Goal: Check status: Check status

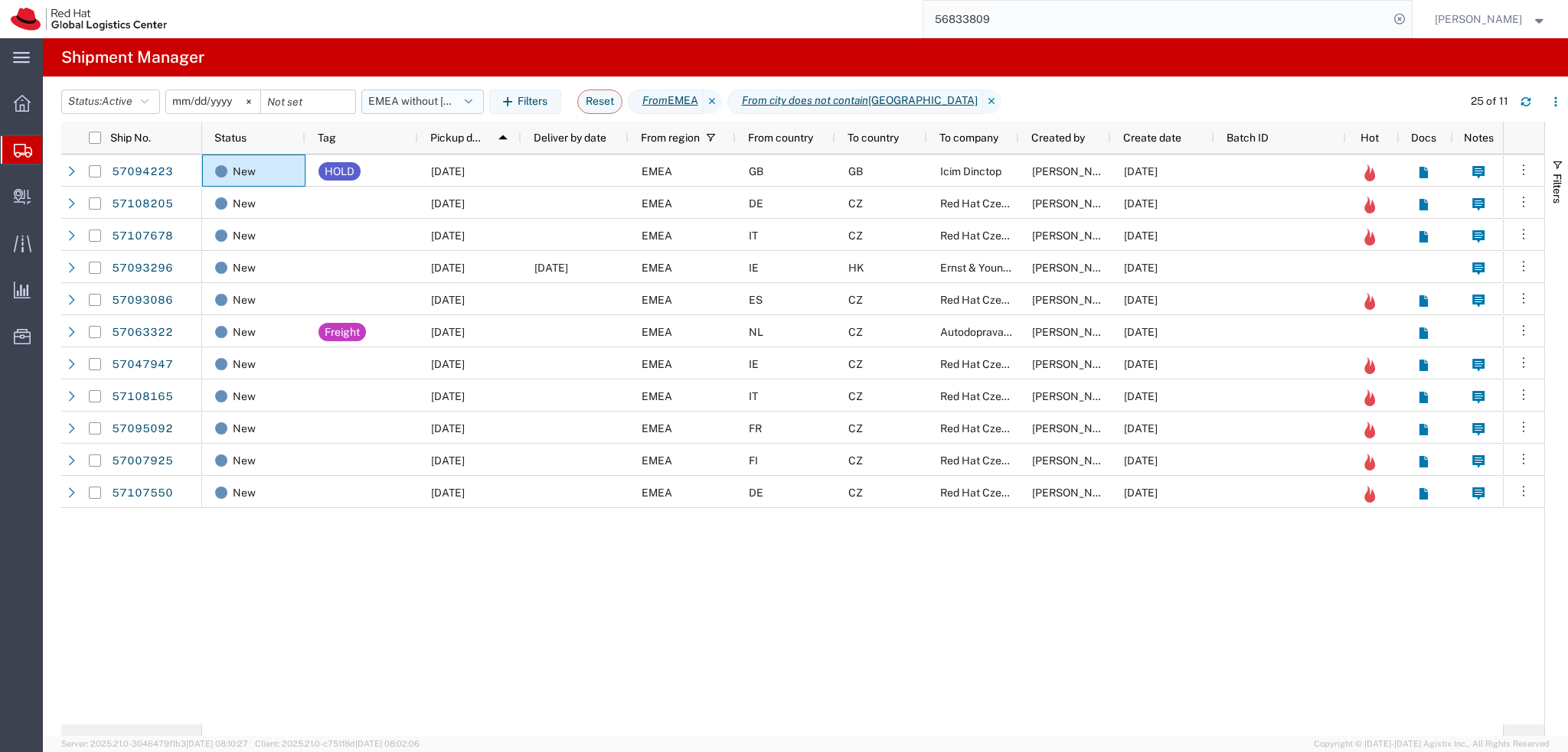
click at [425, 104] on button "EMEA without Brno" at bounding box center [422, 101] width 122 height 24
click at [467, 253] on span "From CZ" at bounding box center [463, 255] width 200 height 28
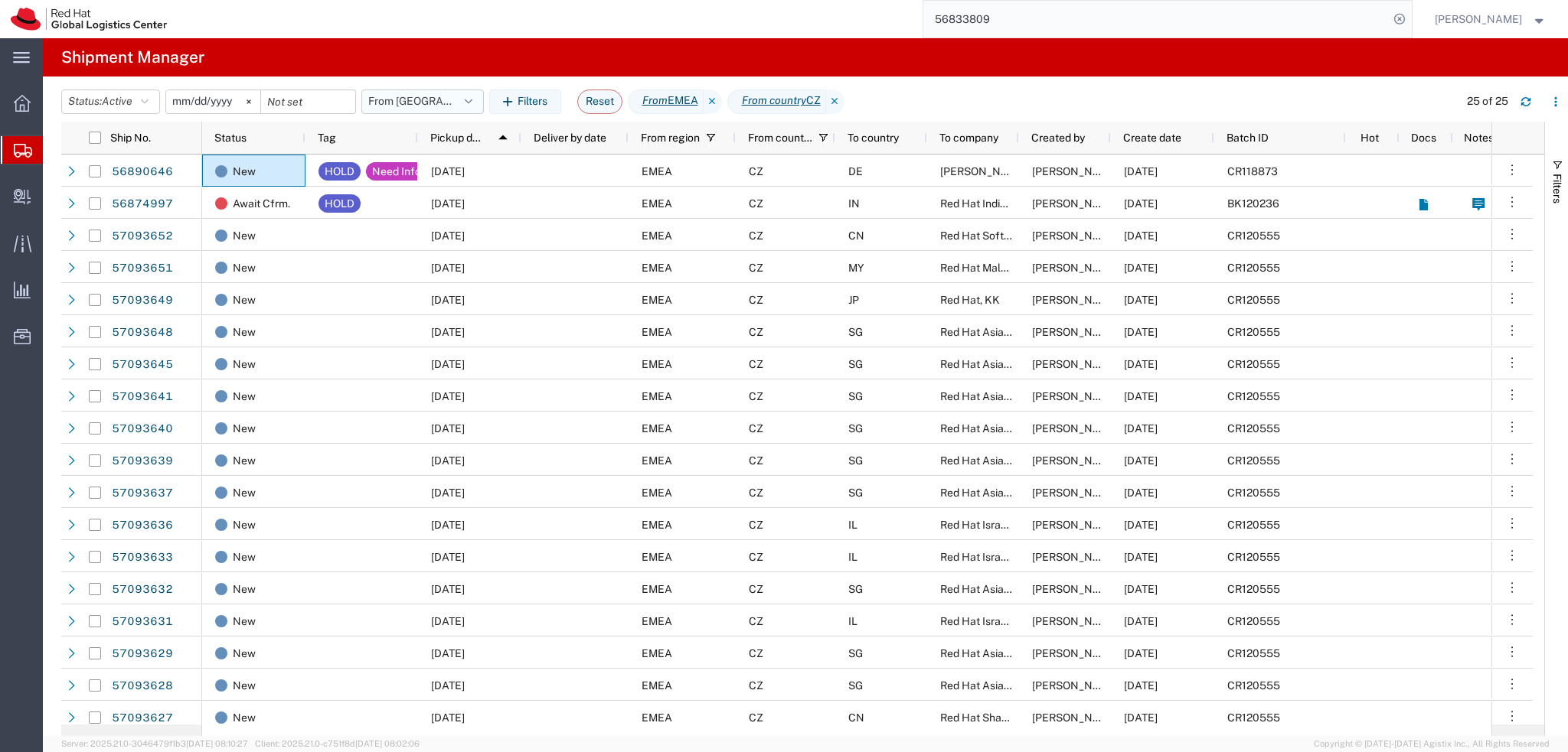
click at [439, 102] on button "From CZ" at bounding box center [422, 101] width 122 height 24
click at [487, 174] on span "EMEA without Brno" at bounding box center [473, 169] width 181 height 28
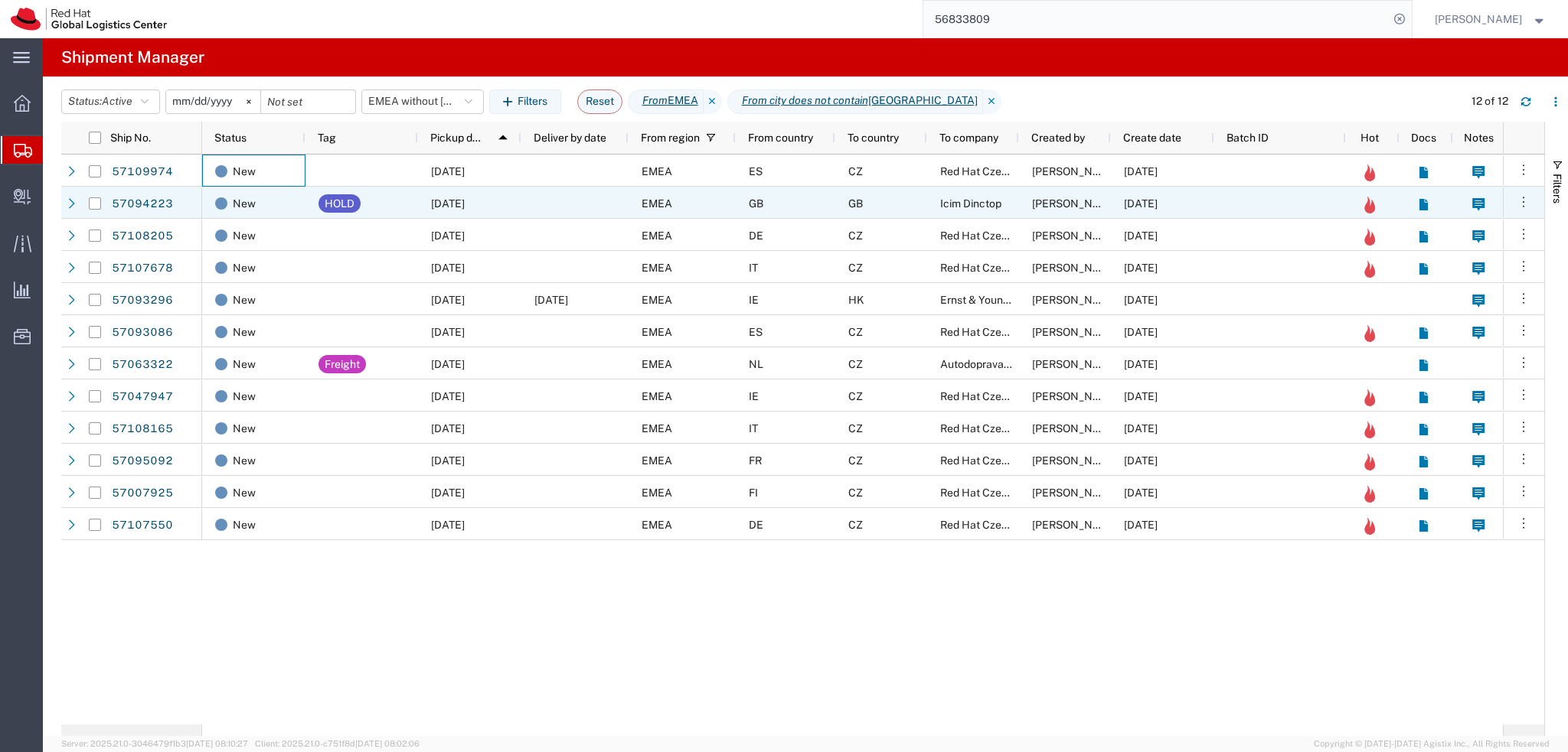
click at [566, 185] on div at bounding box center [575, 170] width 107 height 32
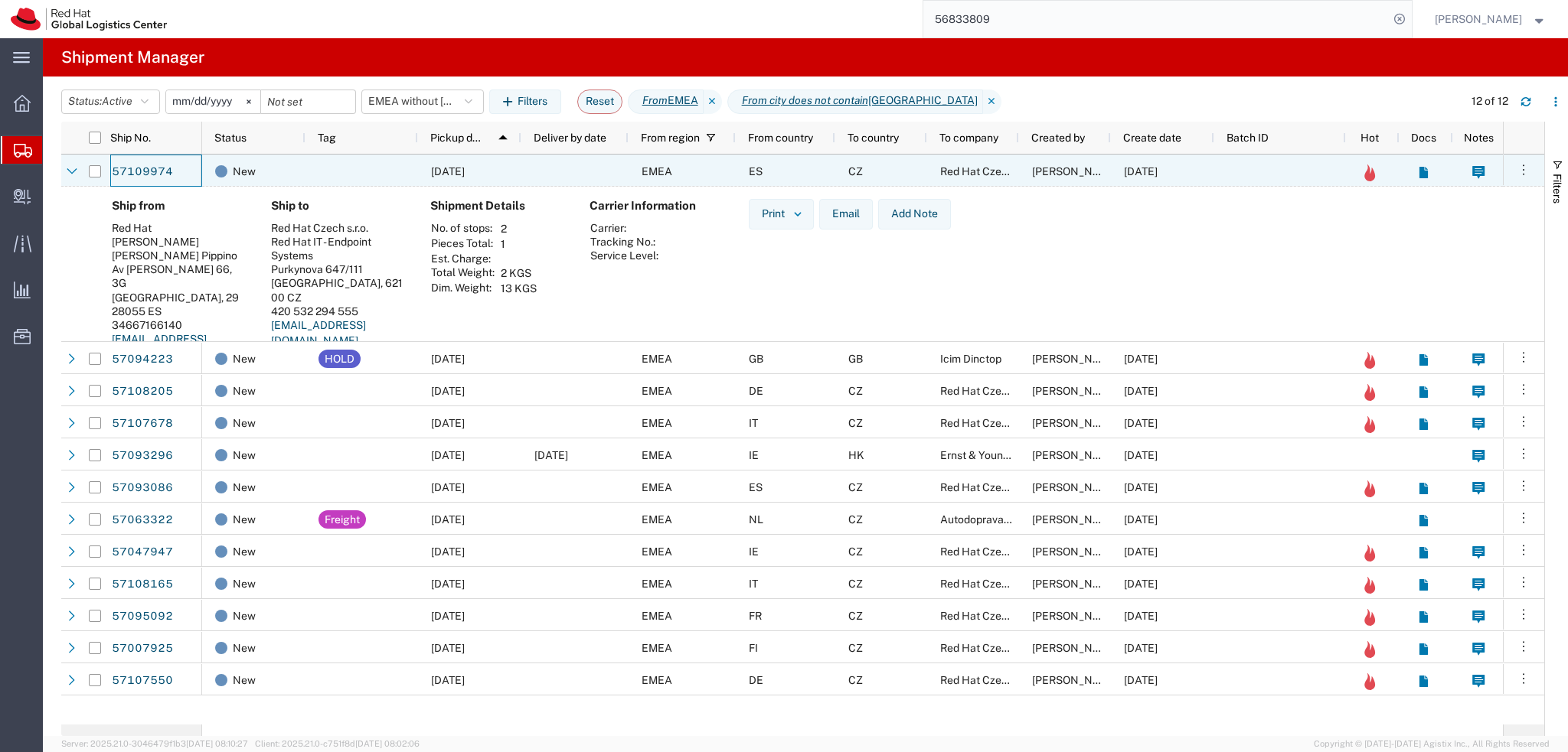
click at [494, 160] on div "10/13/2025" at bounding box center [470, 170] width 104 height 32
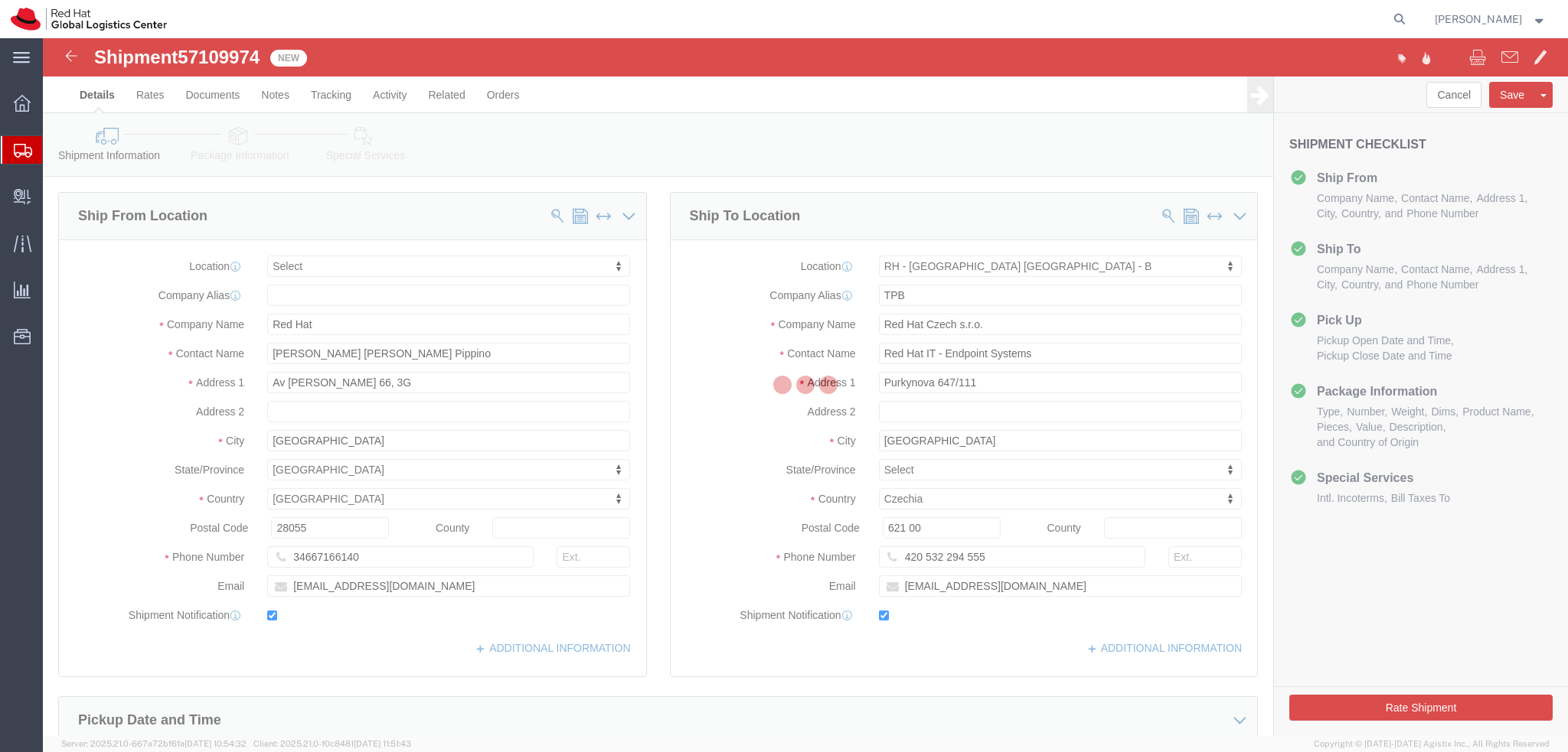
click at [396, 97] on div at bounding box center [805, 387] width 1525 height 698
select select
select select "38036"
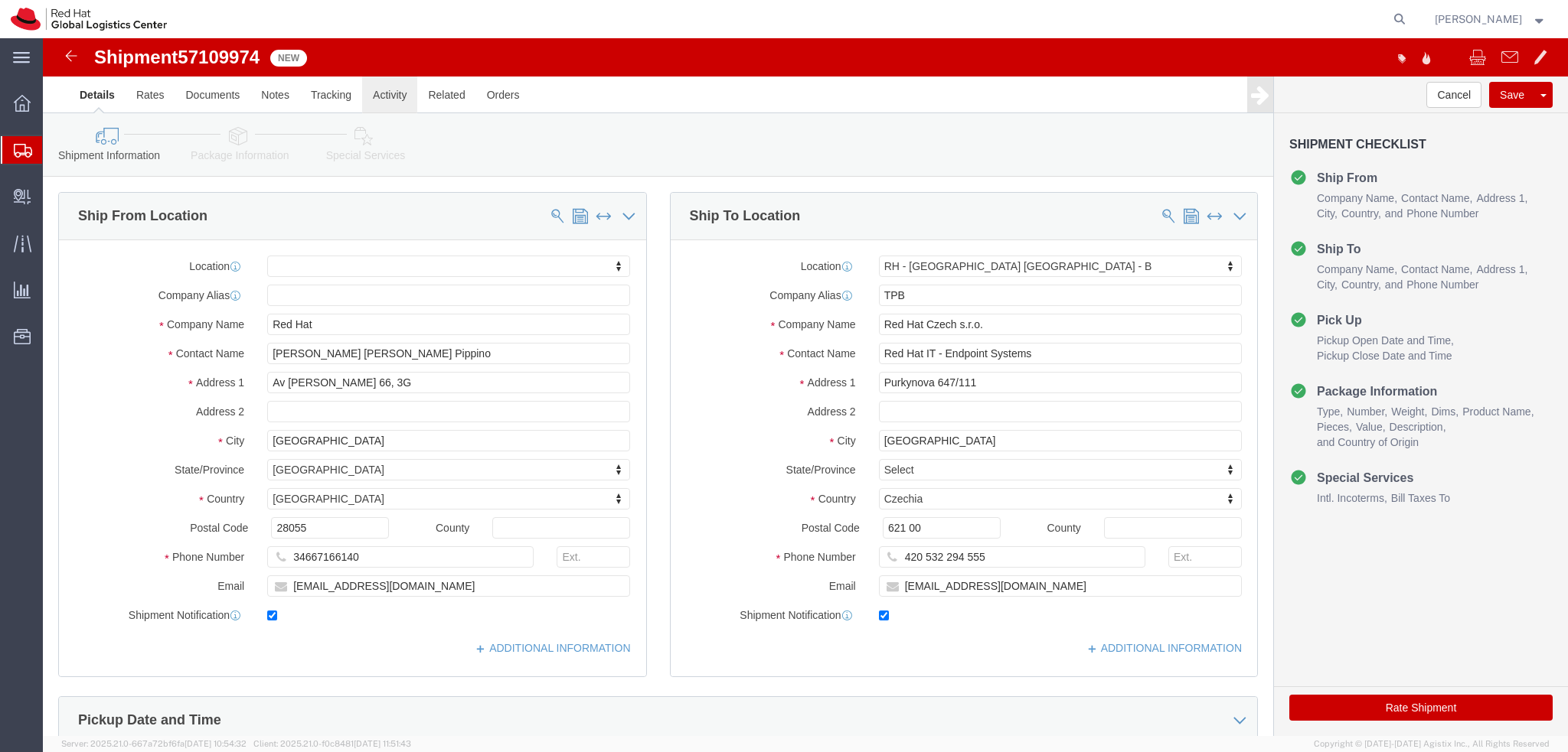
drag, startPoint x: 396, startPoint y: 97, endPoint x: 354, endPoint y: 58, distance: 57.3
click link "Activity"
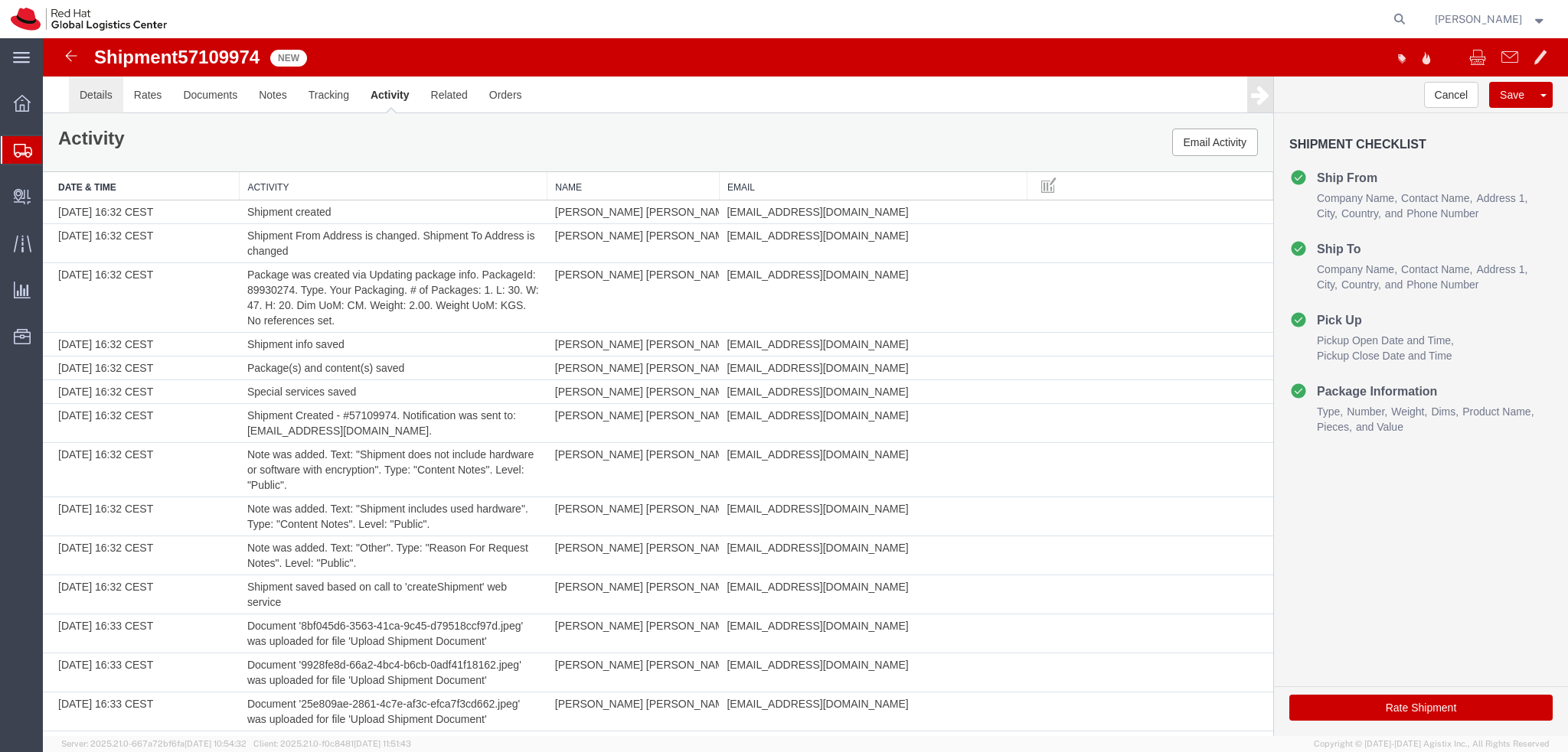
click at [107, 91] on link "Details" at bounding box center [96, 94] width 55 height 37
